Goal: Task Accomplishment & Management: Complete application form

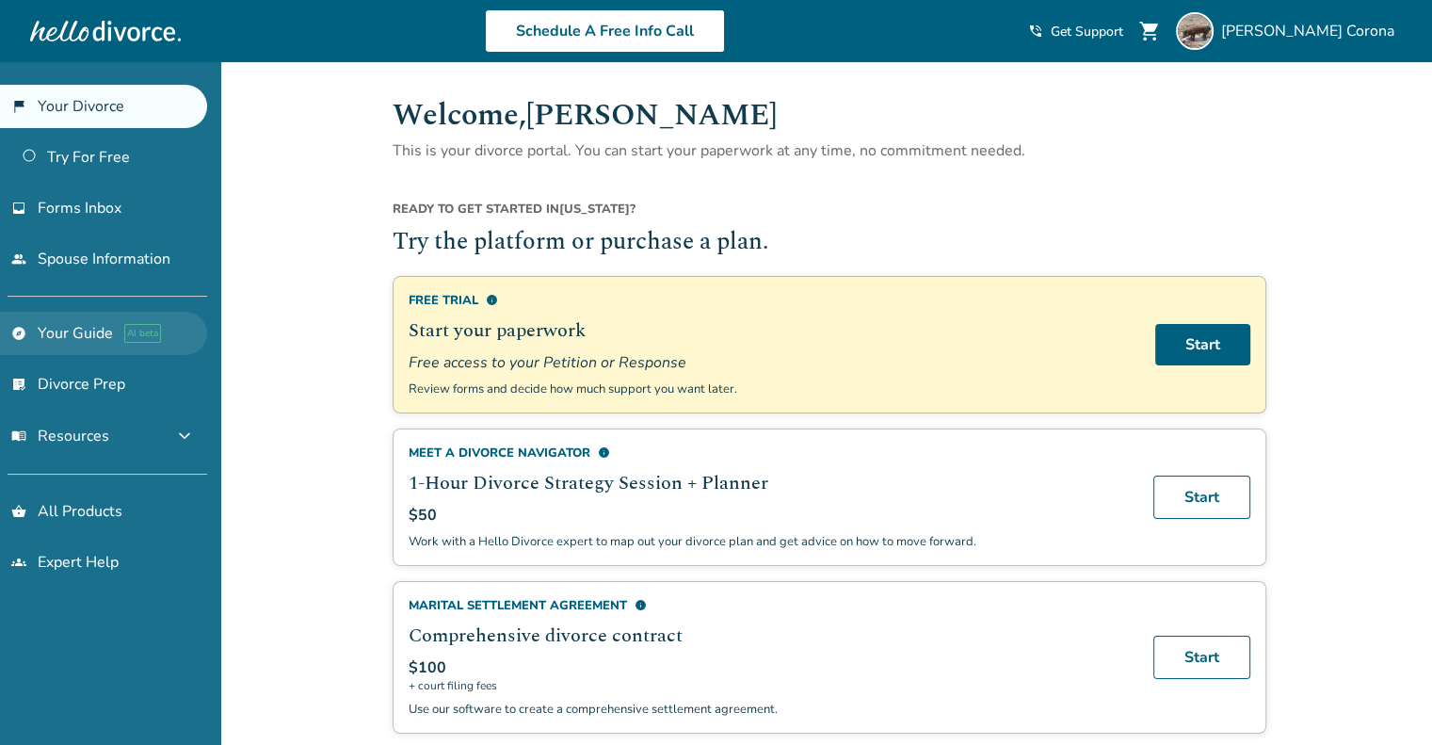
click at [73, 338] on link "explore Your Guide AI beta" at bounding box center [103, 333] width 207 height 43
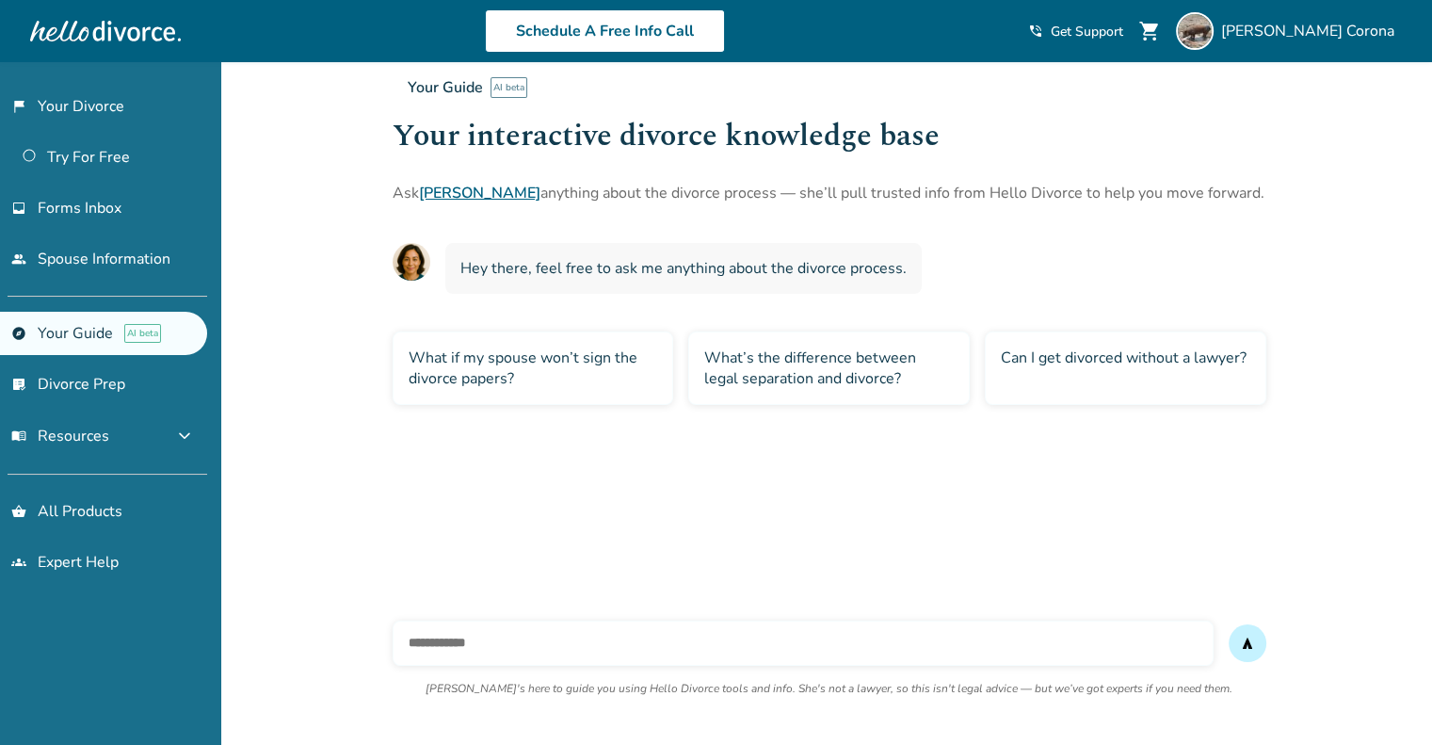
click at [1123, 376] on div "Can I get divorced without a lawyer?" at bounding box center [1126, 367] width 282 height 73
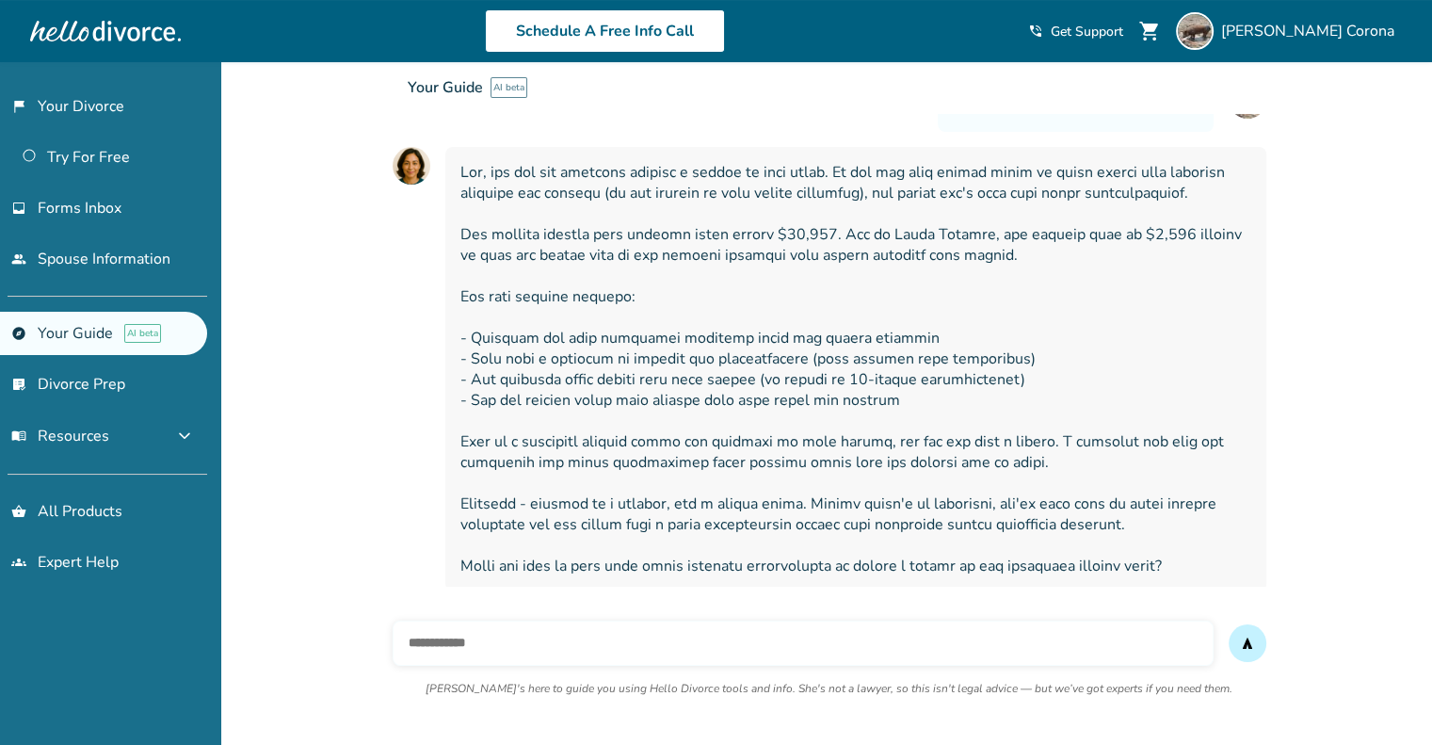
scroll to position [229, 0]
click at [591, 654] on input "text" at bounding box center [803, 643] width 821 height 45
type input "***"
click at [1229, 624] on button "send" at bounding box center [1248, 643] width 38 height 38
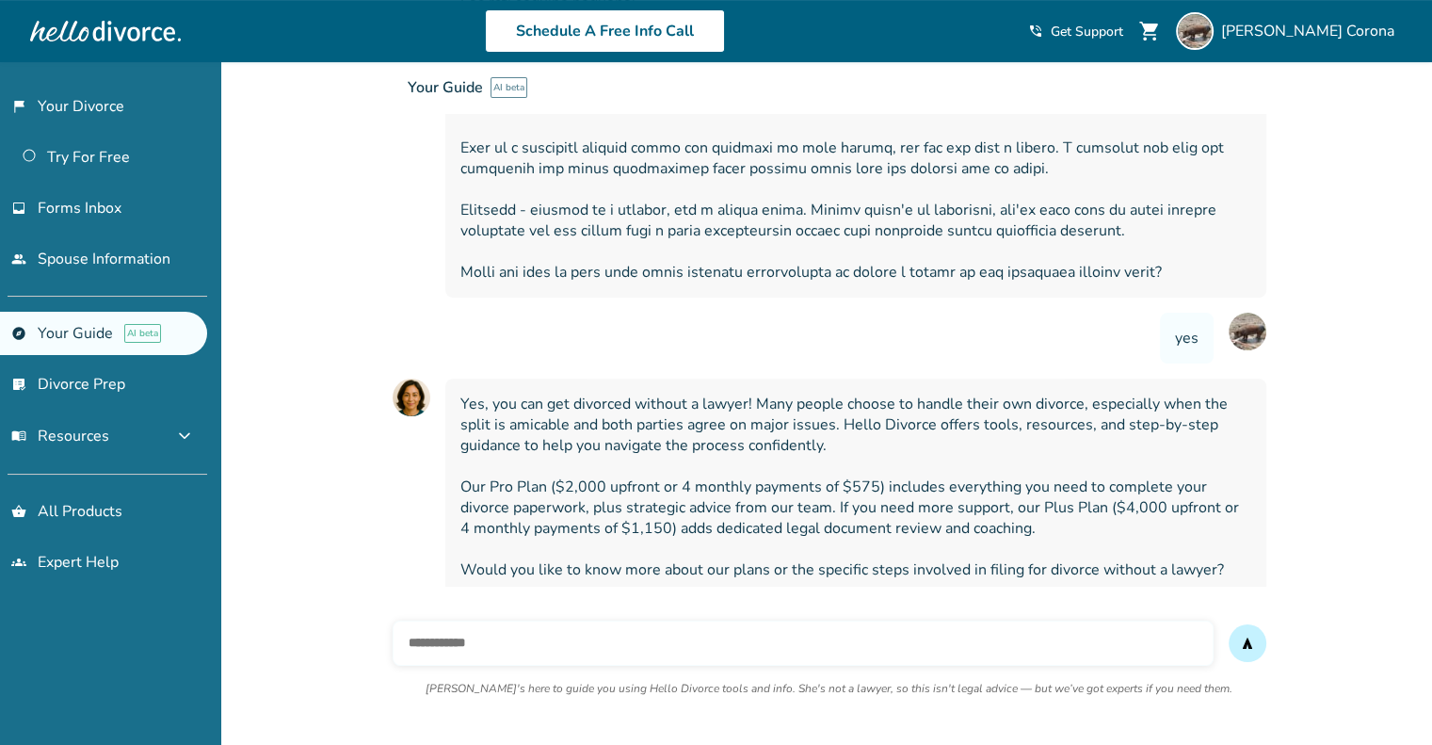
scroll to position [523, 0]
click at [1002, 631] on input "text" at bounding box center [803, 643] width 821 height 45
type input "***"
click at [1229, 624] on button "send" at bounding box center [1248, 643] width 38 height 38
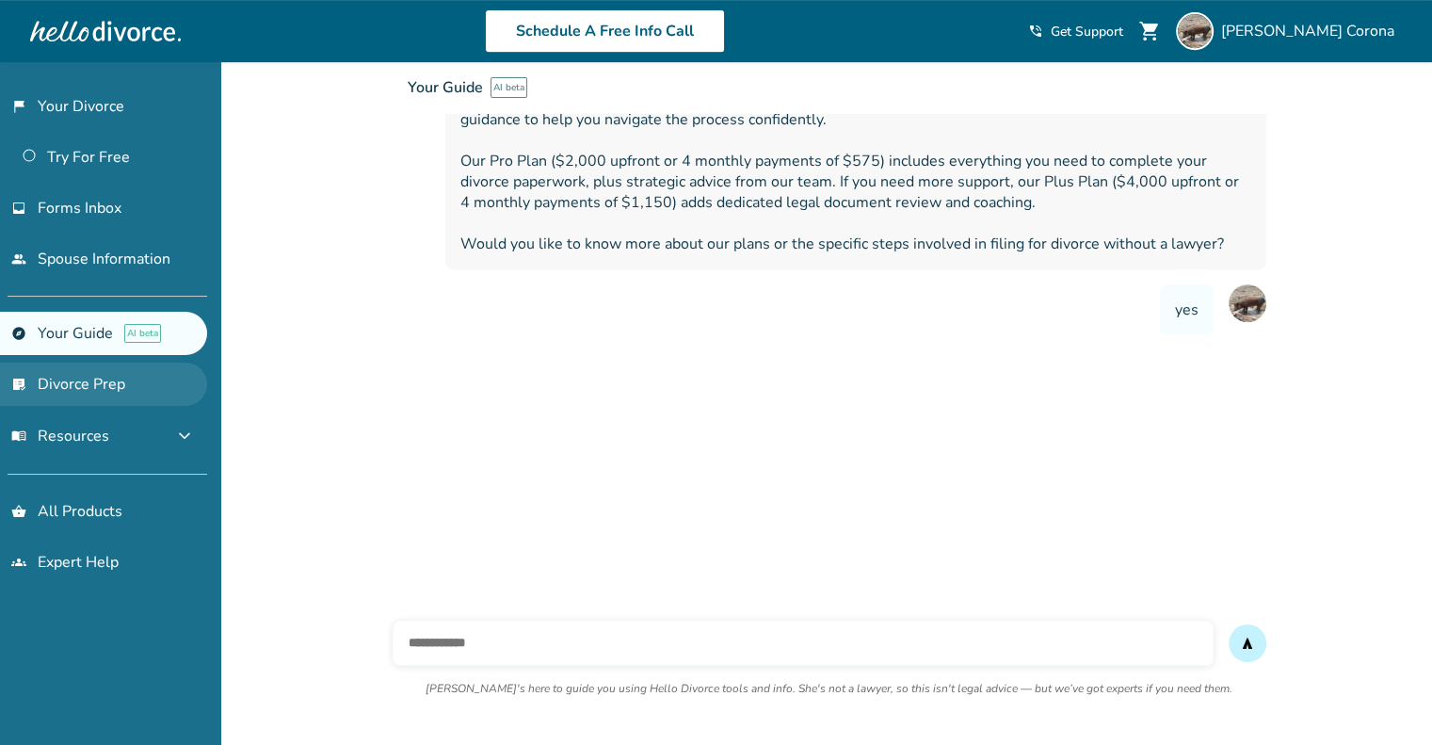
scroll to position [857, 0]
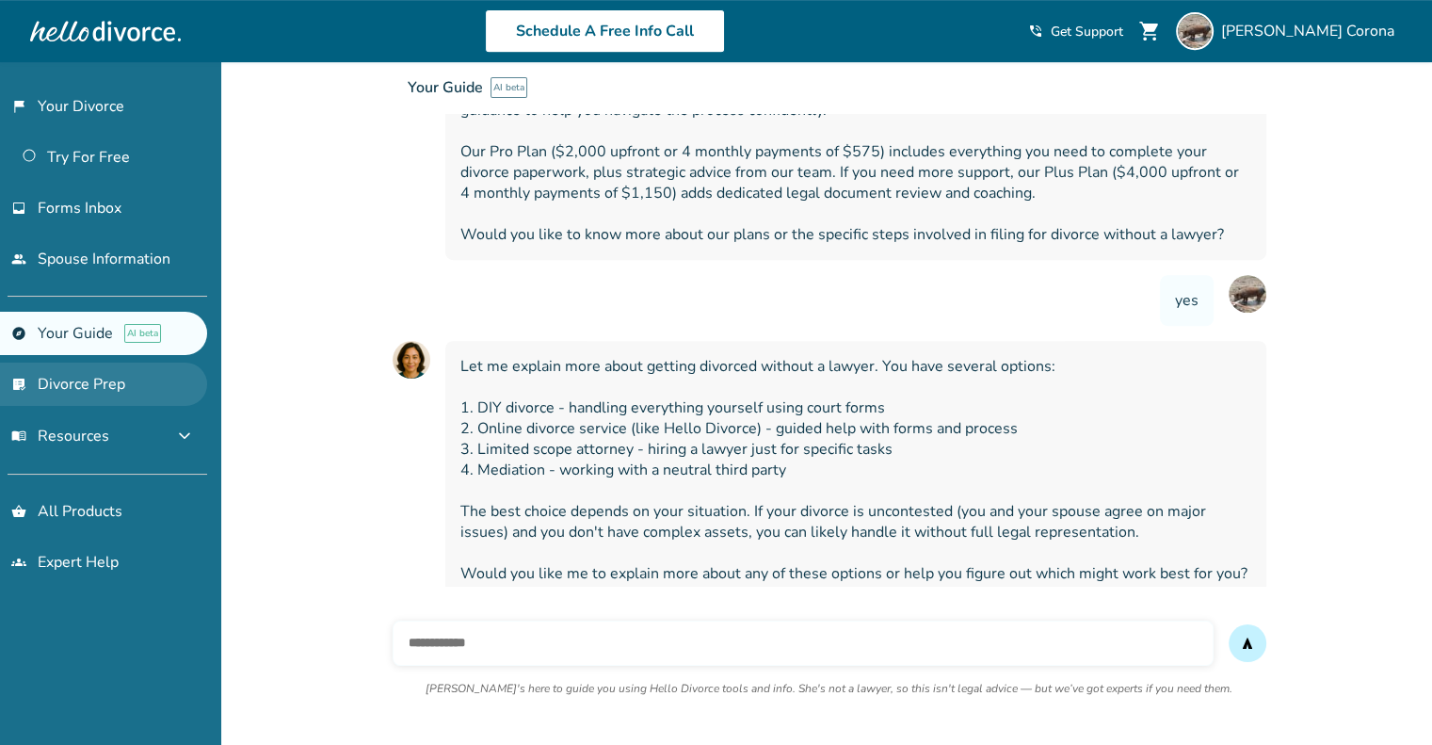
click at [103, 387] on link "list_alt_check Divorce Prep" at bounding box center [103, 384] width 207 height 43
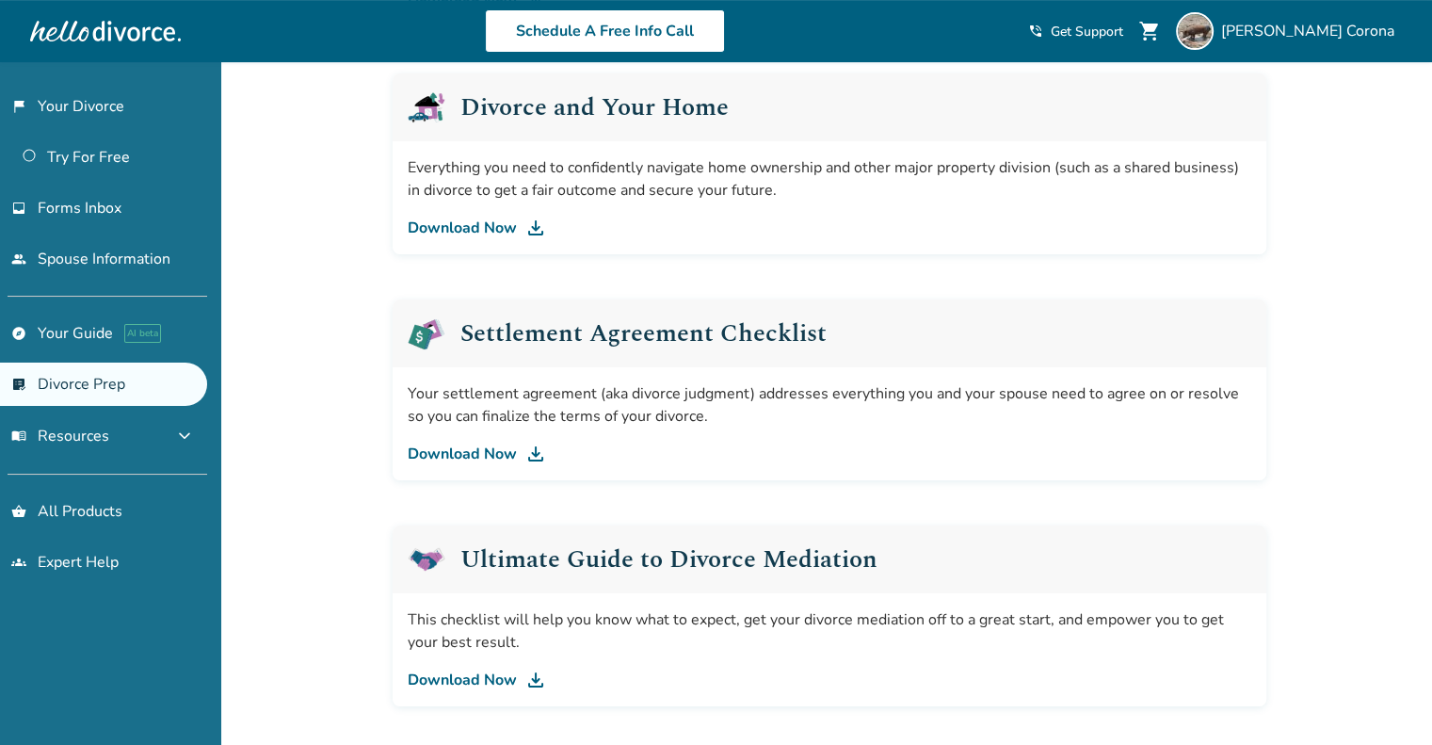
scroll to position [770, 0]
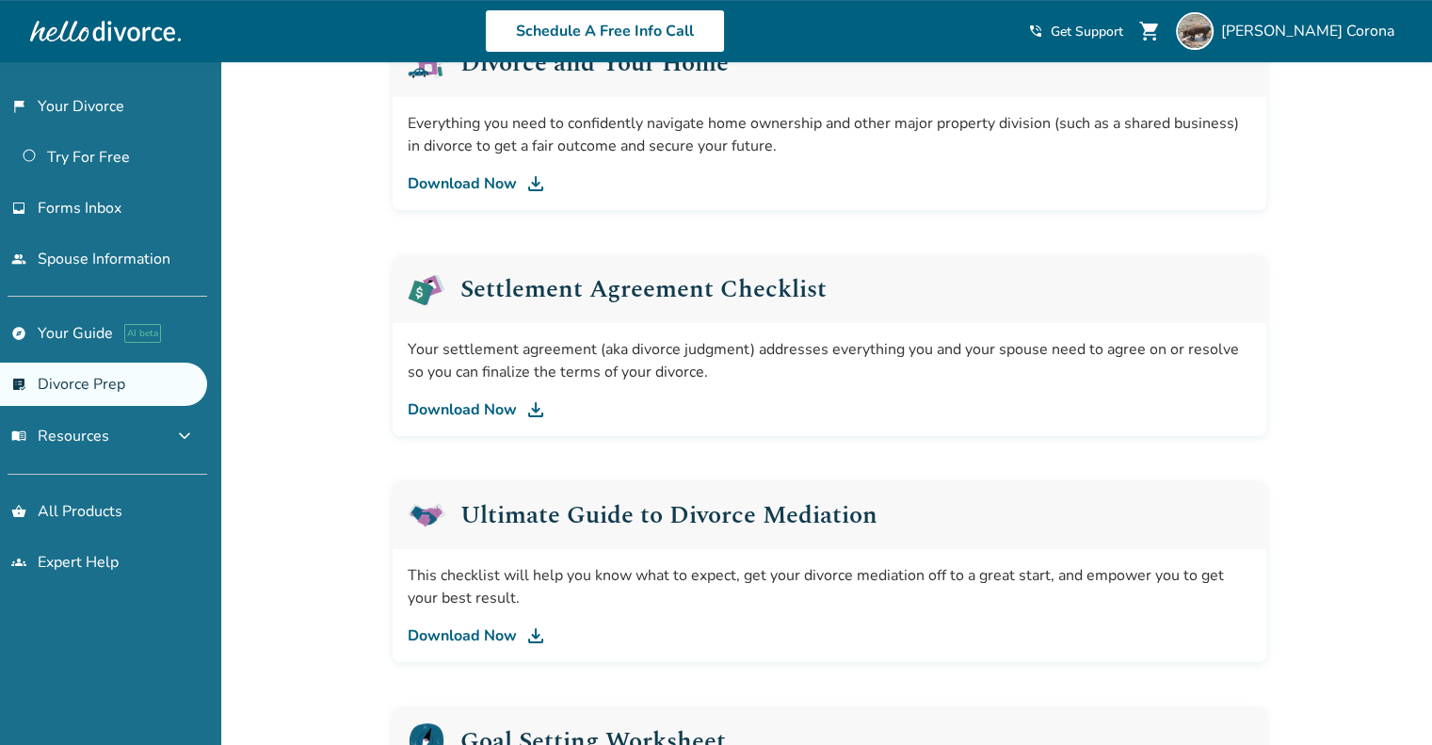
click at [484, 400] on link "Download Now" at bounding box center [830, 409] width 844 height 23
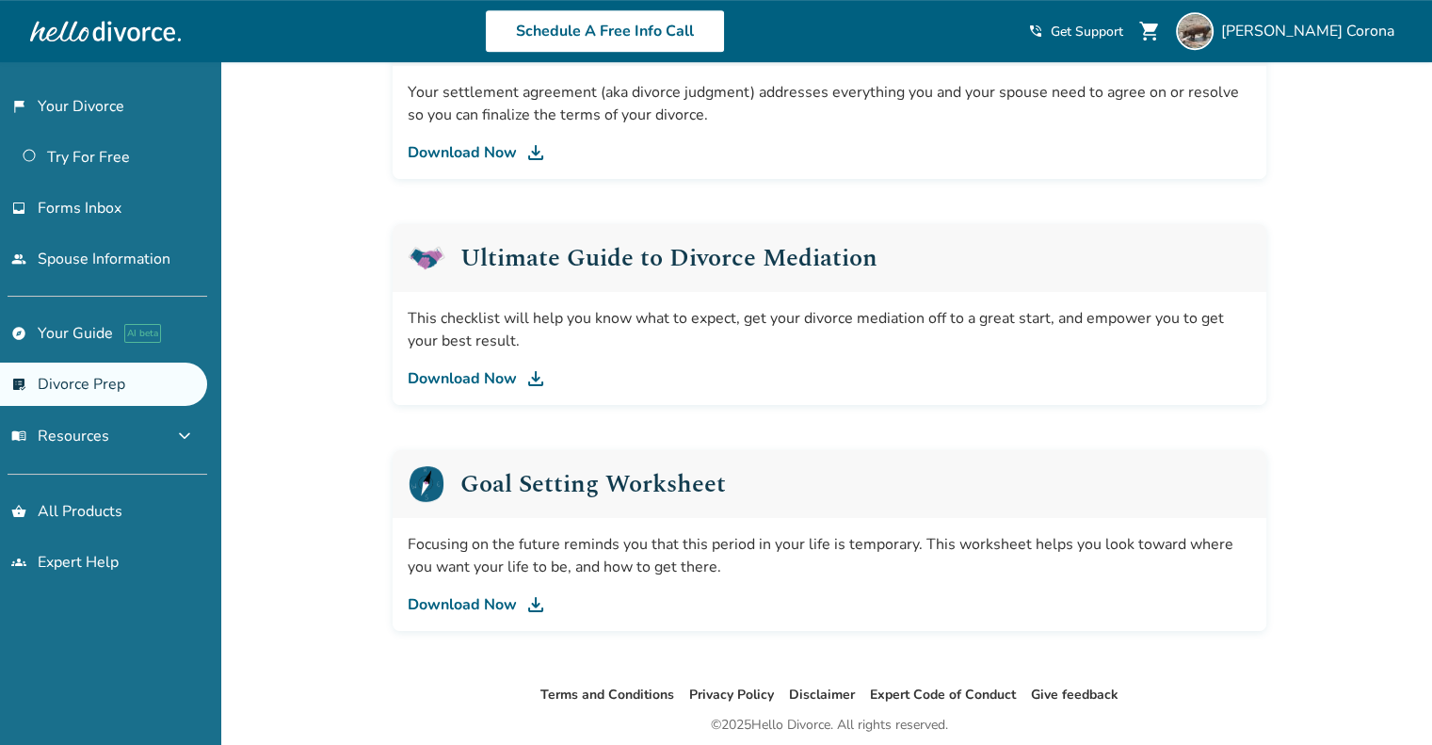
scroll to position [1025, 0]
click at [486, 383] on link "Download Now" at bounding box center [830, 380] width 844 height 23
click at [495, 612] on link "Download Now" at bounding box center [830, 606] width 844 height 23
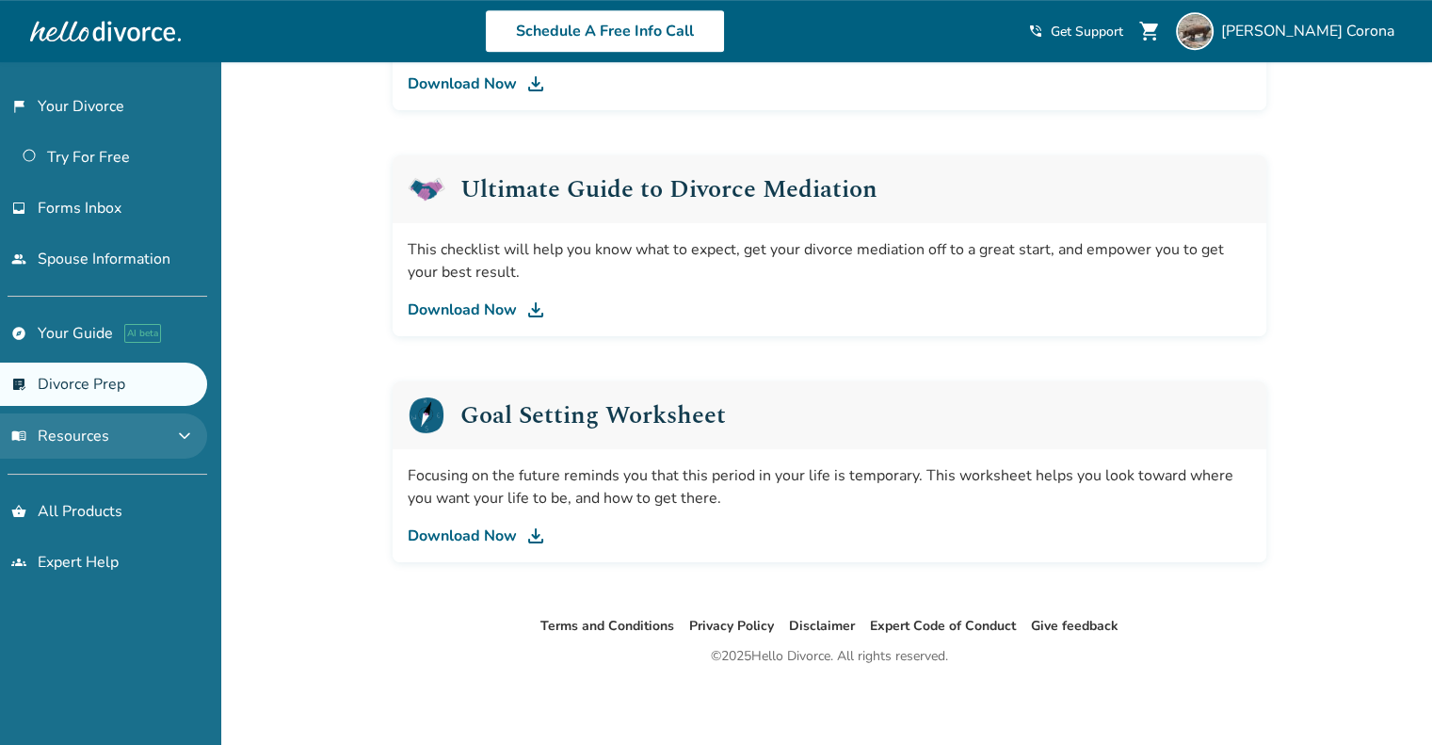
click at [181, 440] on span "expand_more" at bounding box center [184, 436] width 23 height 23
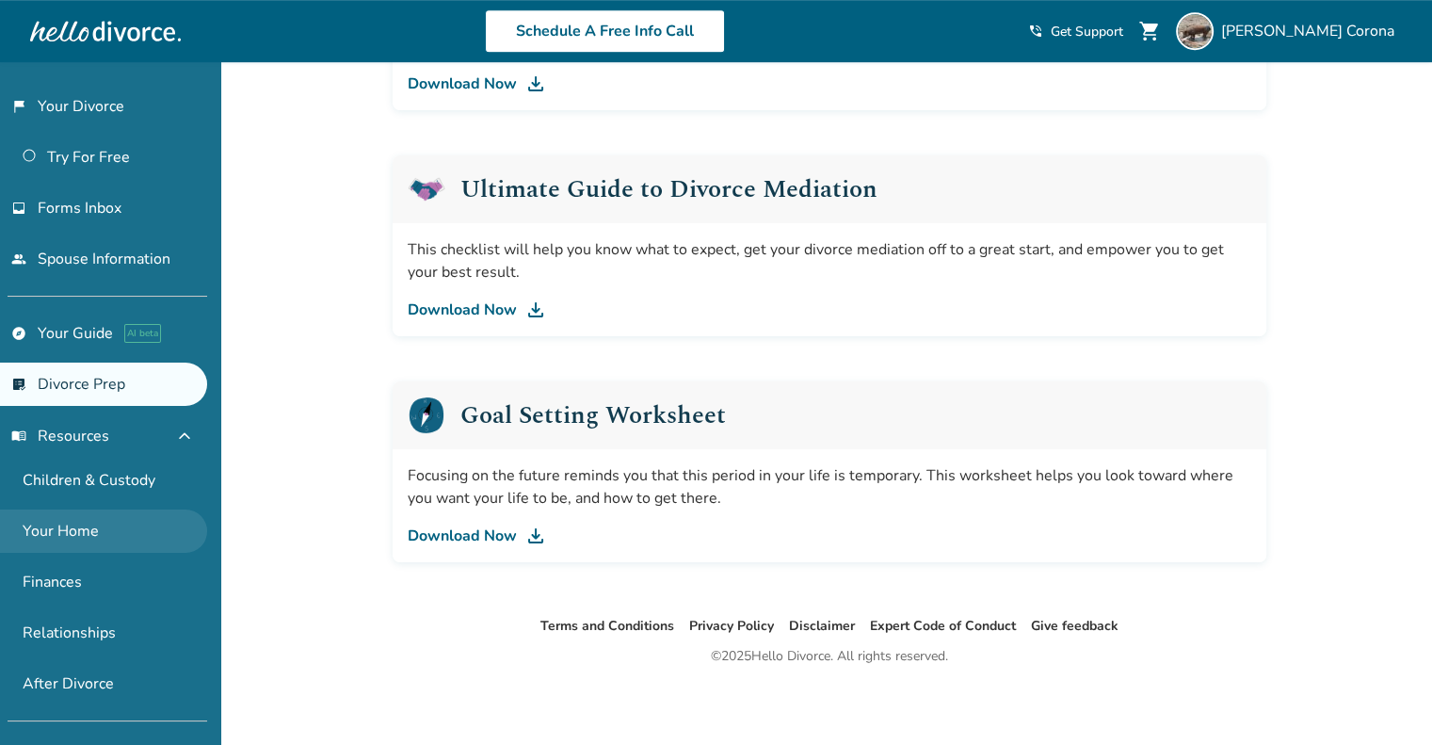
click at [74, 533] on link "Your Home" at bounding box center [103, 530] width 207 height 43
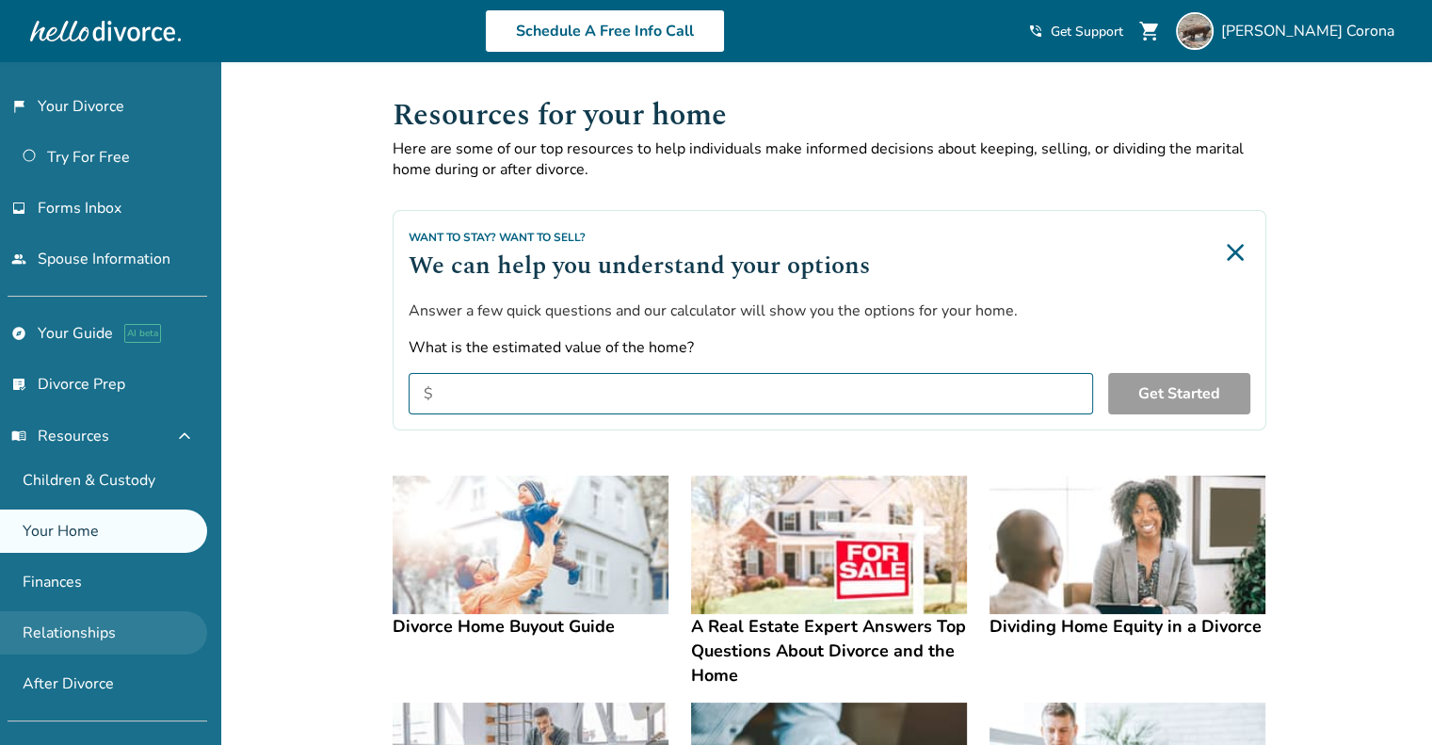
click at [86, 639] on link "Relationships" at bounding box center [103, 632] width 207 height 43
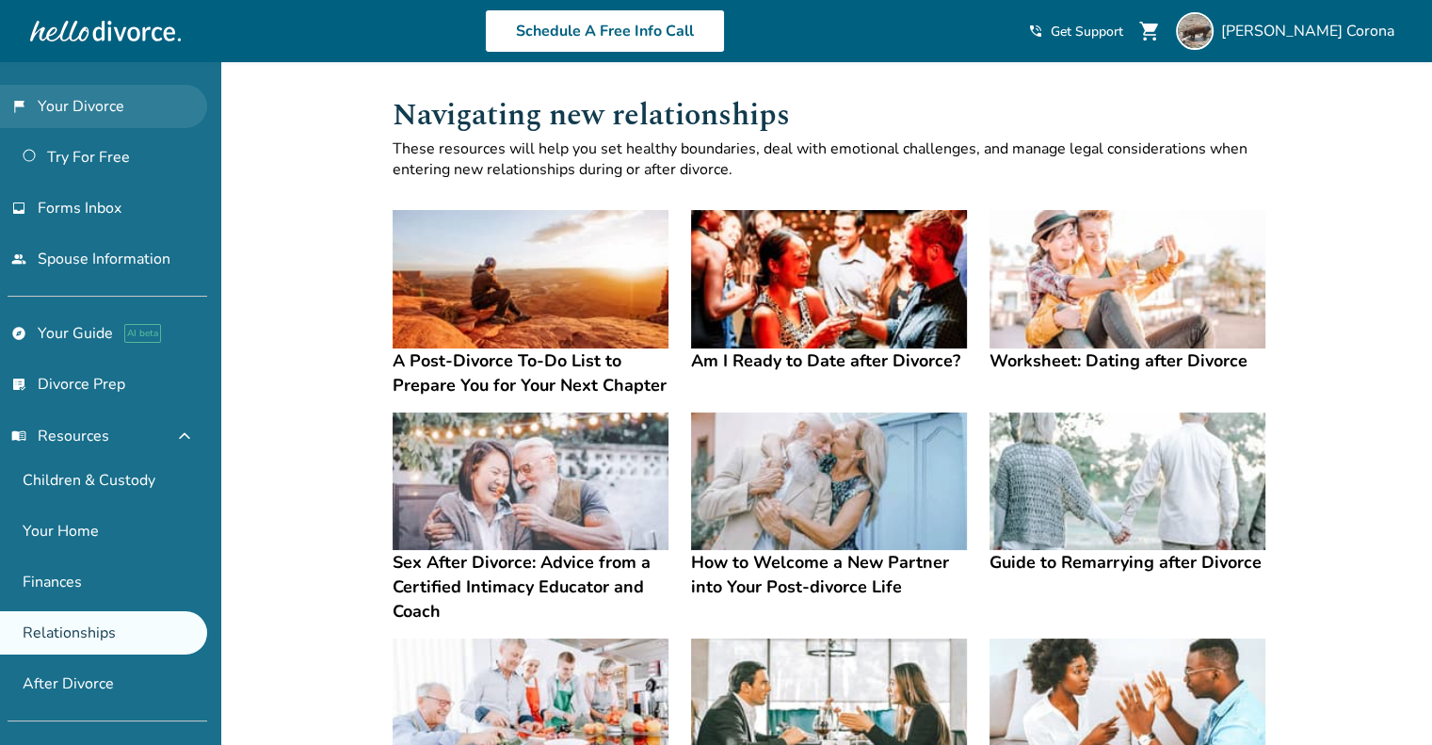
click at [89, 106] on link "flag_2 Your Divorce" at bounding box center [103, 106] width 207 height 43
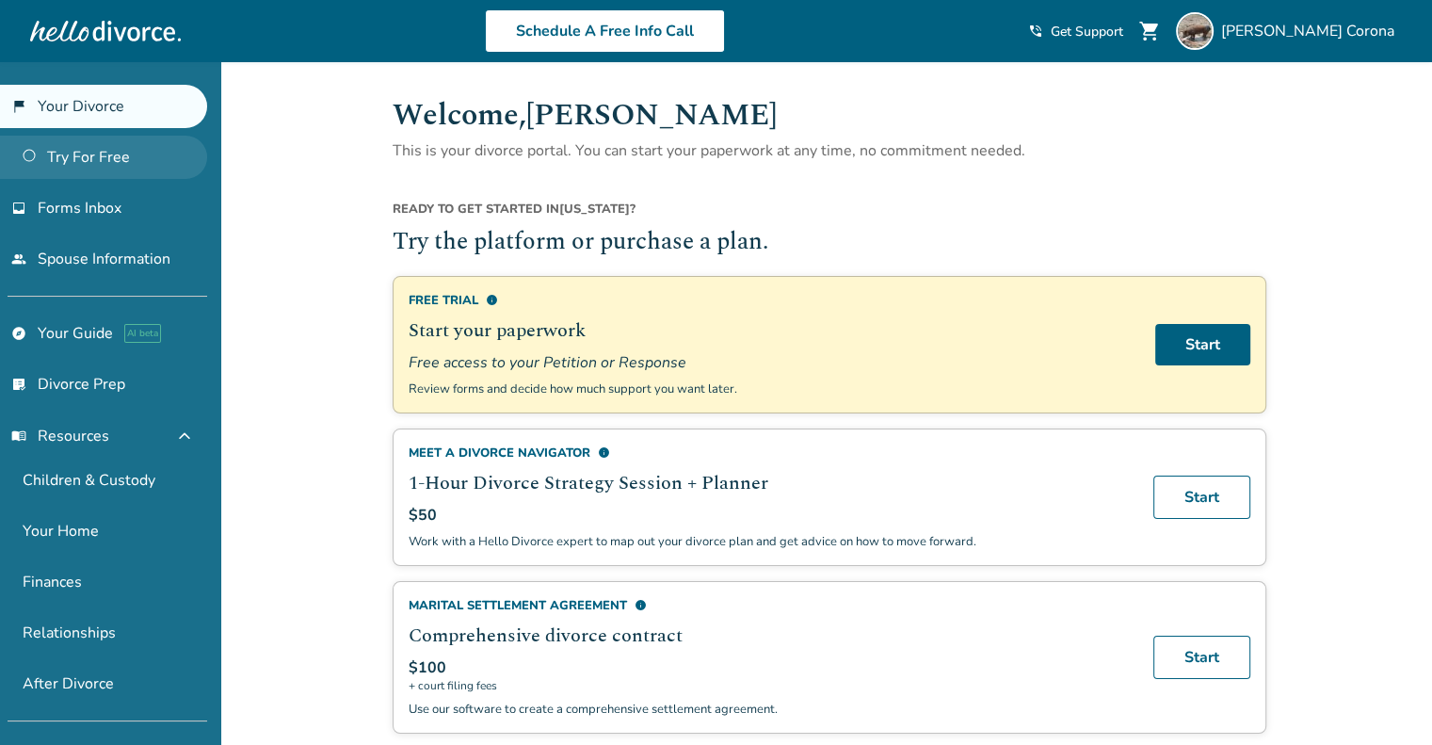
click at [73, 162] on link "Try For Free" at bounding box center [103, 157] width 207 height 43
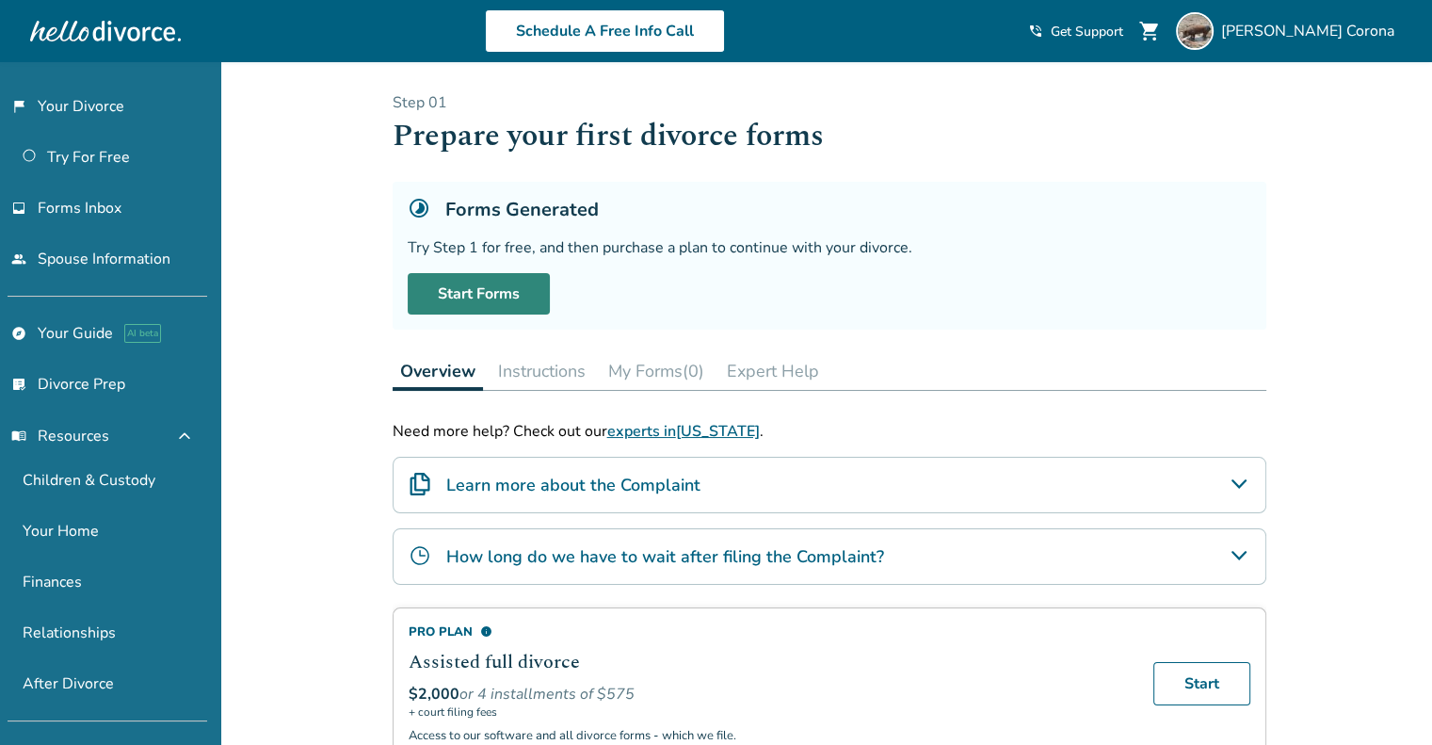
click at [497, 282] on link "Start Forms" at bounding box center [479, 293] width 142 height 41
